Goal: Information Seeking & Learning: Learn about a topic

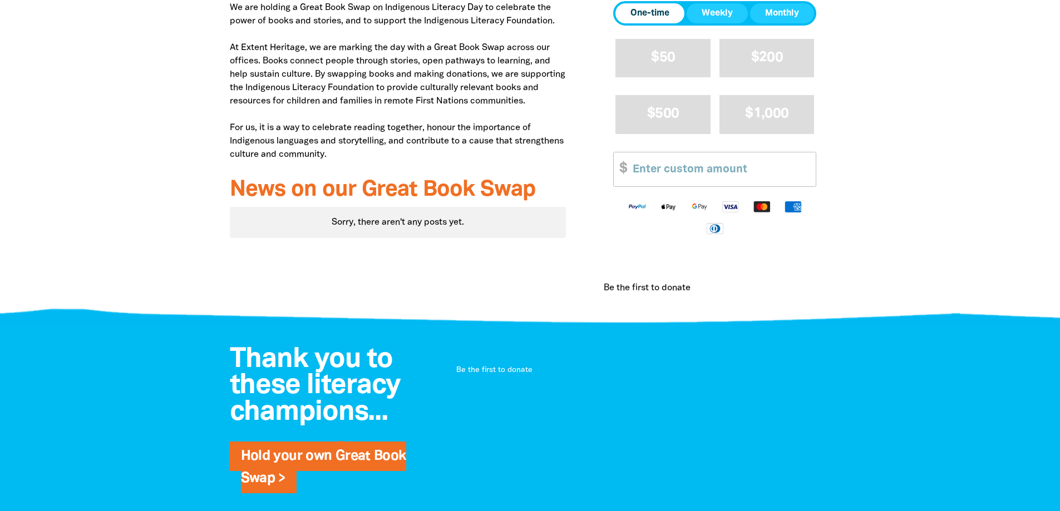
scroll to position [389, 0]
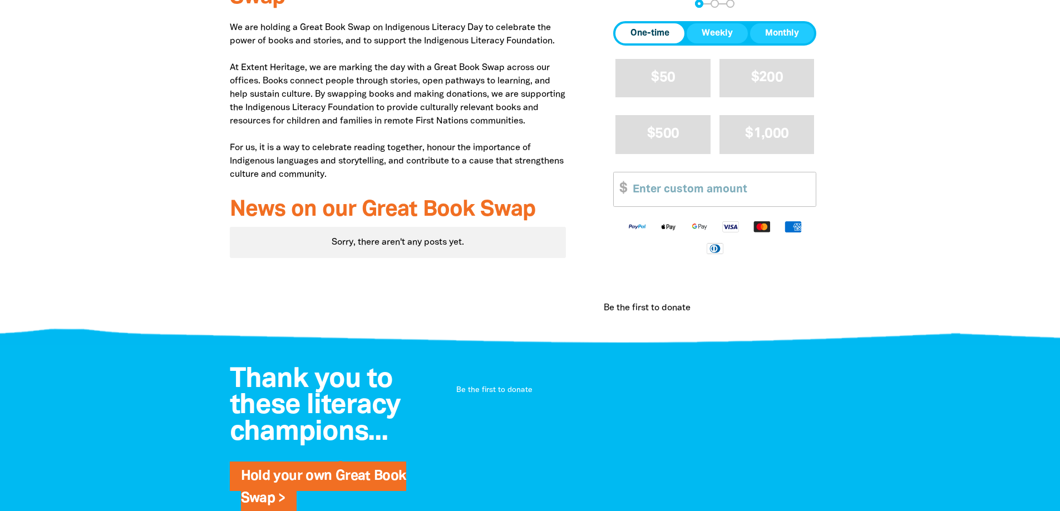
click at [328, 175] on p "We are holding a Great Book Swap on Indigenous Literacy Day to celebrate the po…" at bounding box center [398, 101] width 336 height 160
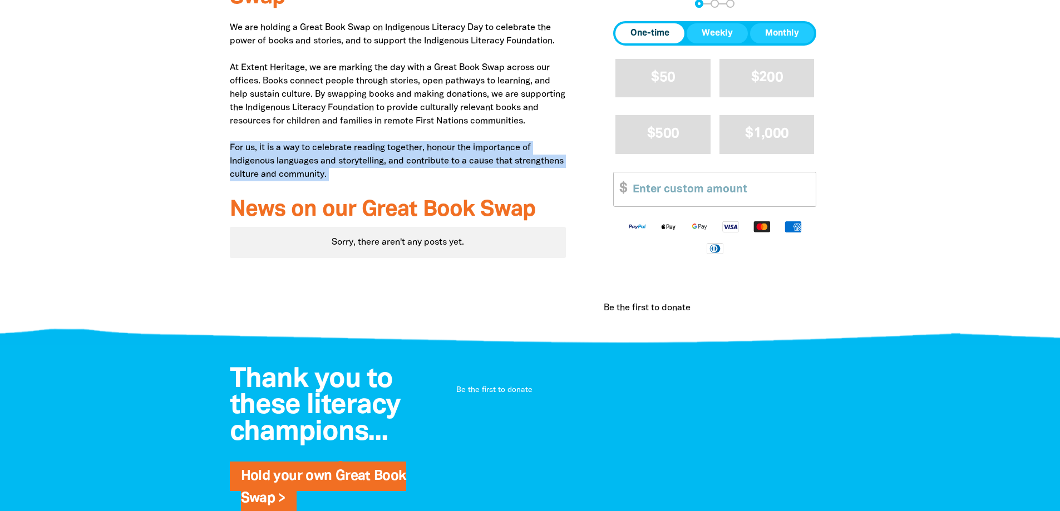
click at [328, 175] on p "We are holding a Great Book Swap on Indigenous Literacy Day to celebrate the po…" at bounding box center [398, 101] width 336 height 160
click at [328, 181] on p "We are holding a Great Book Swap on Indigenous Literacy Day to celebrate the po…" at bounding box center [398, 101] width 336 height 160
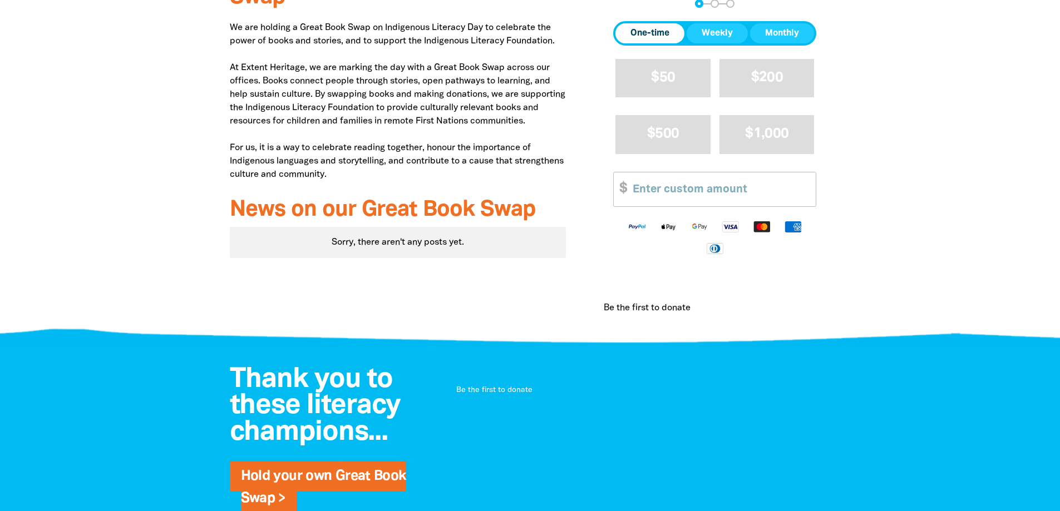
scroll to position [222, 0]
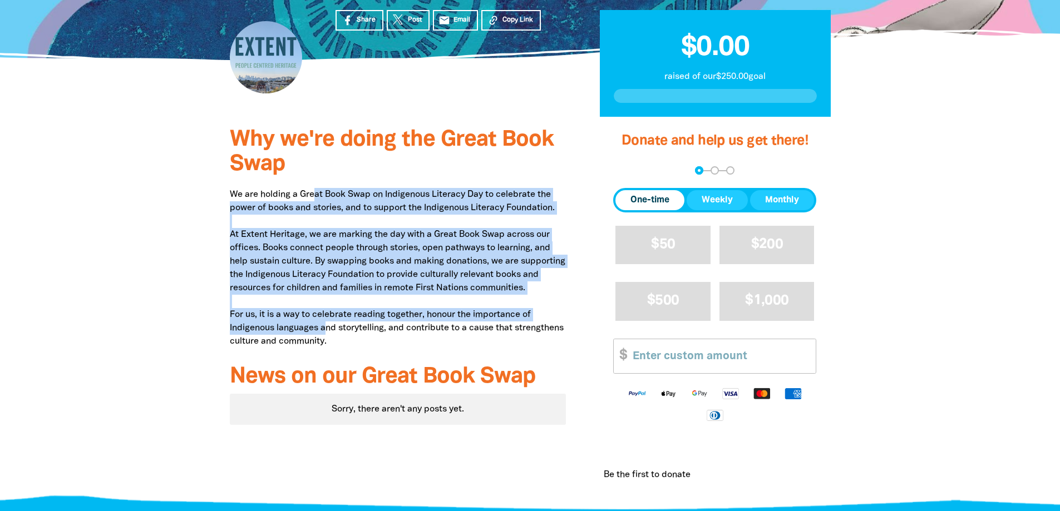
drag, startPoint x: 318, startPoint y: 185, endPoint x: 325, endPoint y: 339, distance: 153.7
click at [326, 339] on div "Why we're doing the Great Book Swap We are holding a Great Book Swap on Indigen…" at bounding box center [398, 311] width 370 height 389
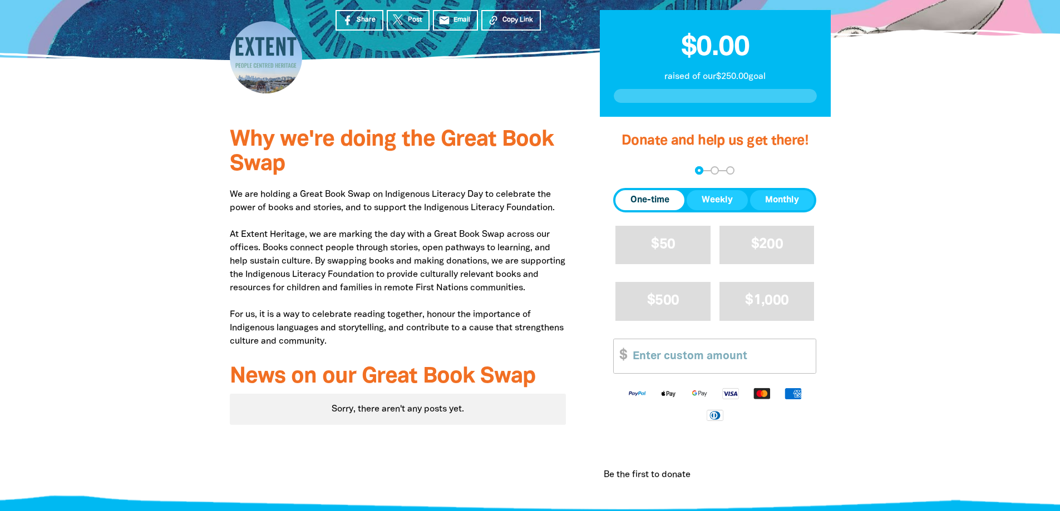
click at [274, 197] on p "We are holding a Great Book Swap on Indigenous Literacy Day to celebrate the po…" at bounding box center [398, 268] width 336 height 160
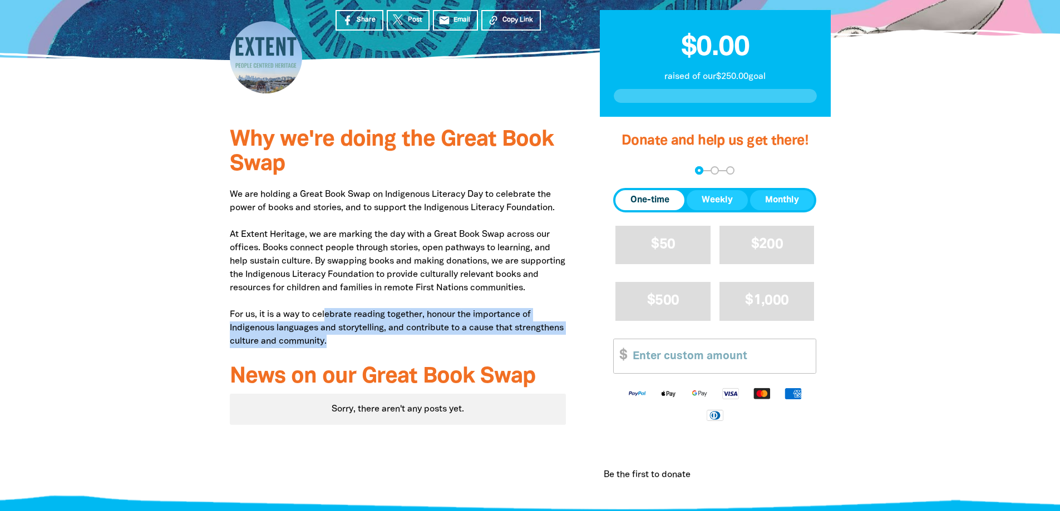
drag, startPoint x: 346, startPoint y: 323, endPoint x: 472, endPoint y: 360, distance: 131.6
click at [472, 348] on p "We are holding a Great Book Swap on Indigenous Literacy Day to celebrate the po…" at bounding box center [398, 268] width 336 height 160
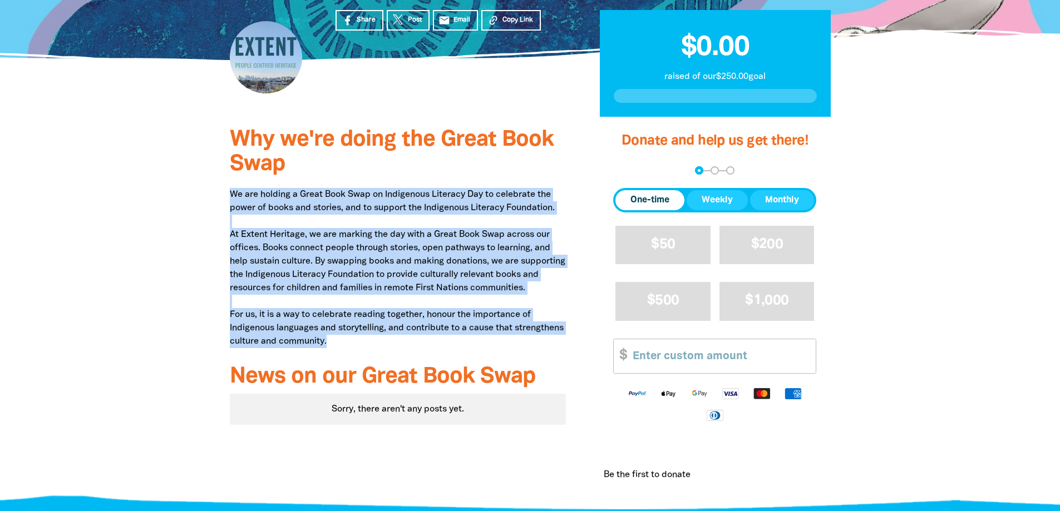
drag, startPoint x: 376, startPoint y: 350, endPoint x: 218, endPoint y: 199, distance: 218.7
click at [218, 199] on div "Why we're doing the Great Book Swap We are holding a Great Book Swap on Indigen…" at bounding box center [398, 311] width 370 height 389
click at [237, 190] on p "We are holding a Great Book Swap on Indigenous Literacy Day to celebrate the po…" at bounding box center [398, 268] width 336 height 160
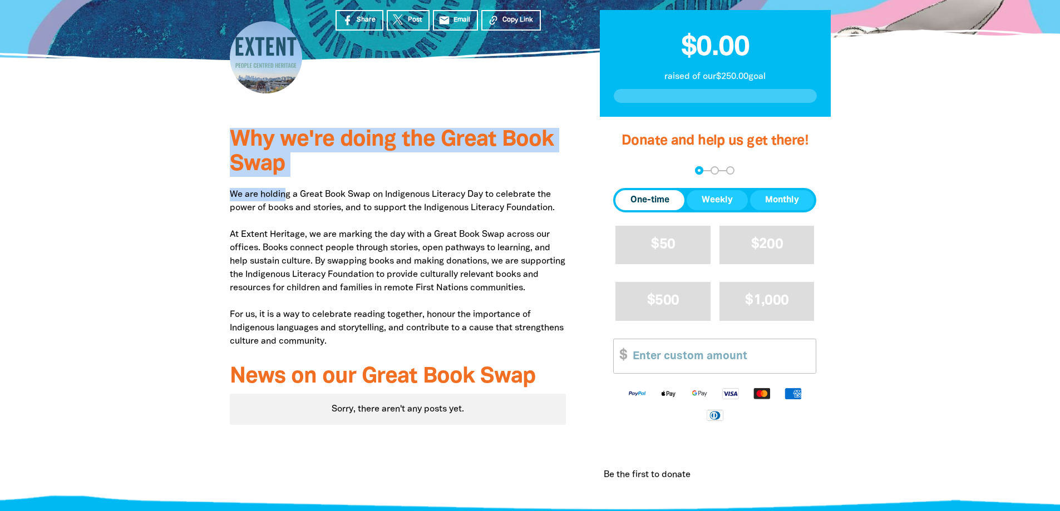
drag, startPoint x: 347, startPoint y: 192, endPoint x: 192, endPoint y: 207, distance: 155.3
click at [192, 207] on section "Why we're doing the Great Book Swap We are holding a Great Book Swap on Indigen…" at bounding box center [530, 311] width 1060 height 389
click at [304, 282] on p "We are holding a Great Book Swap on Indigenous Literacy Day to celebrate the po…" at bounding box center [398, 268] width 336 height 160
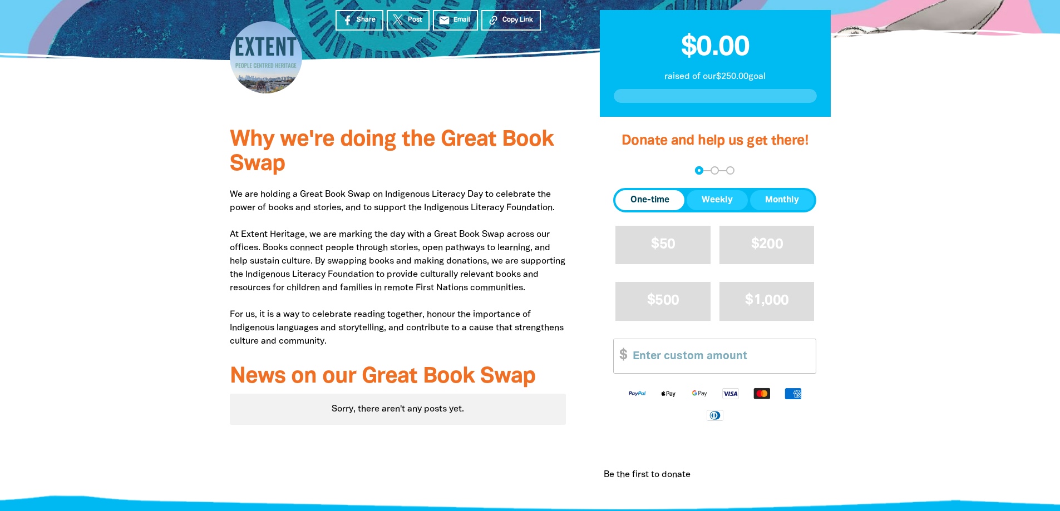
click at [212, 251] on div "Why we're doing the Great Book Swap We are holding a Great Book Swap on Indigen…" at bounding box center [529, 311] width 667 height 389
click at [262, 237] on p "We are holding a Great Book Swap on Indigenous Literacy Day to celebrate the po…" at bounding box center [398, 268] width 336 height 160
click at [237, 235] on p "We are holding a Great Book Swap on Indigenous Literacy Day to celebrate the po…" at bounding box center [398, 268] width 336 height 160
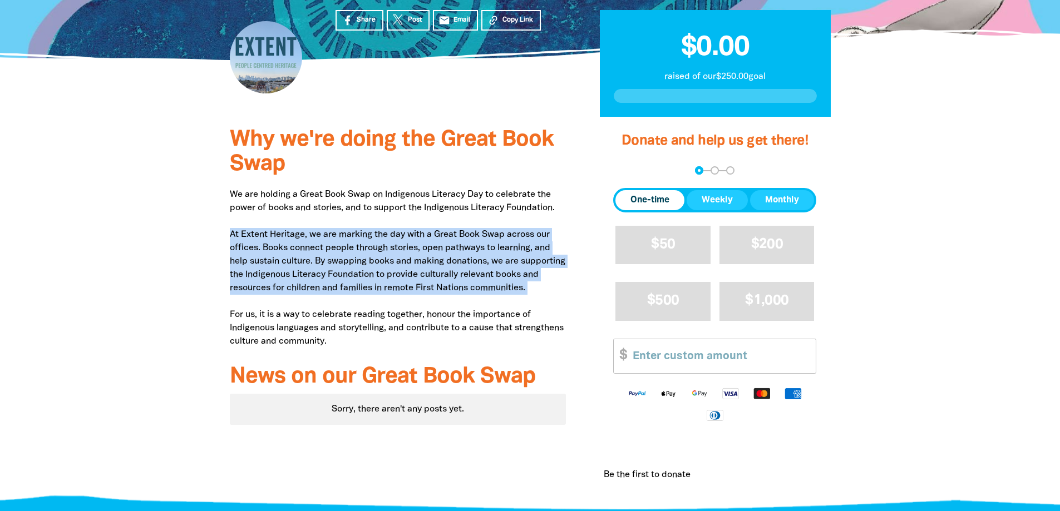
click at [237, 235] on p "We are holding a Great Book Swap on Indigenous Literacy Day to celebrate the po…" at bounding box center [398, 268] width 336 height 160
